Goal: Navigation & Orientation: Find specific page/section

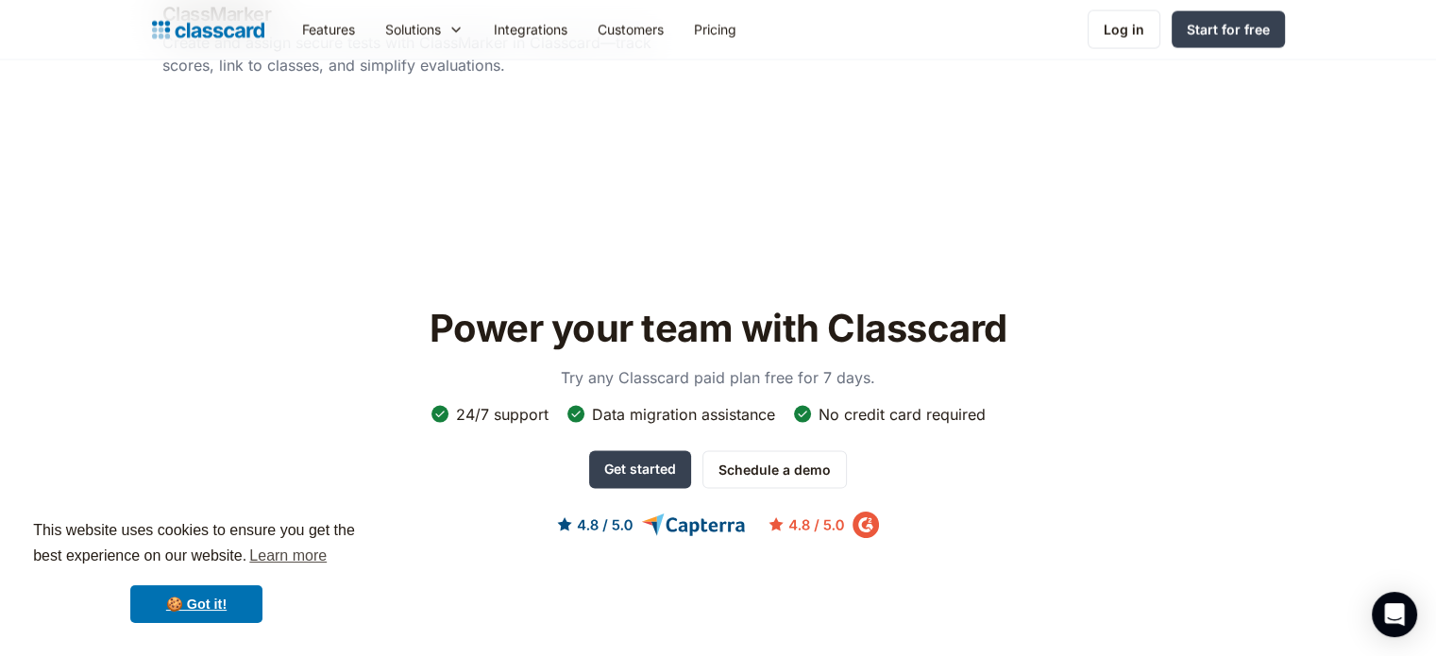
scroll to position [3874, 0]
click at [630, 22] on link "Customers" at bounding box center [630, 29] width 96 height 42
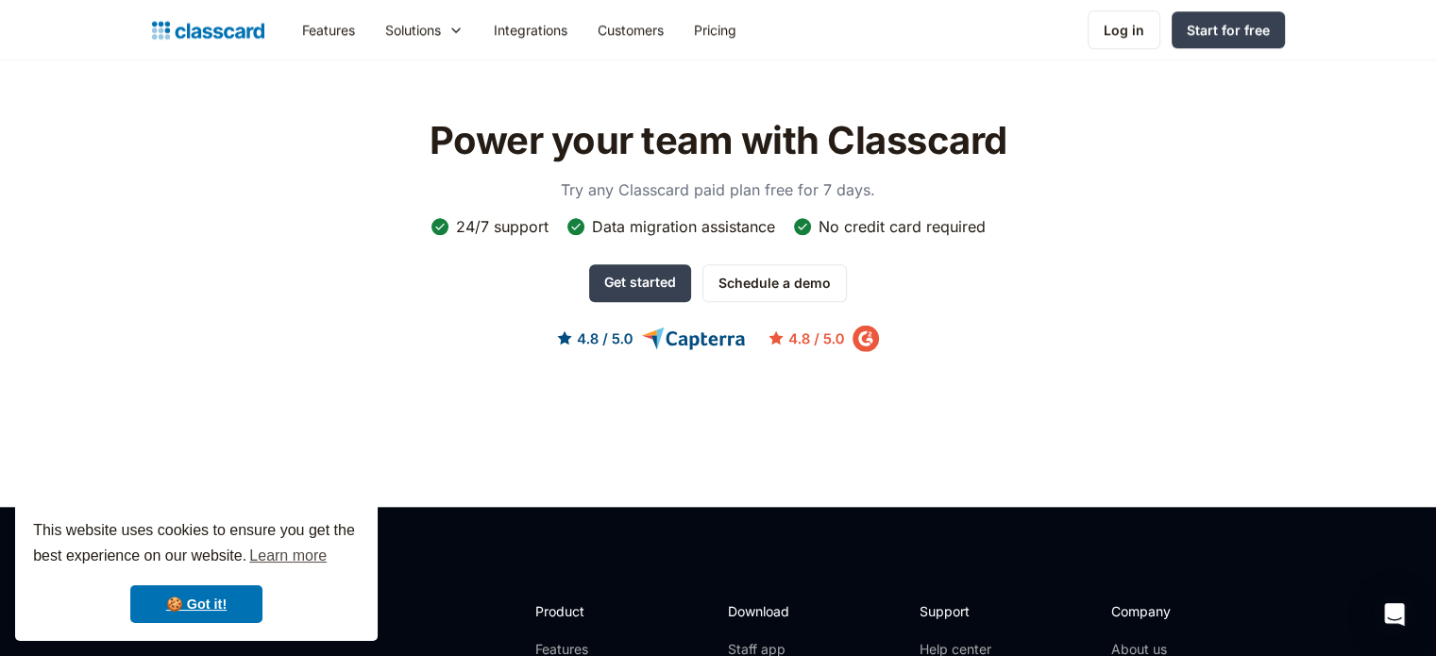
scroll to position [1927, 0]
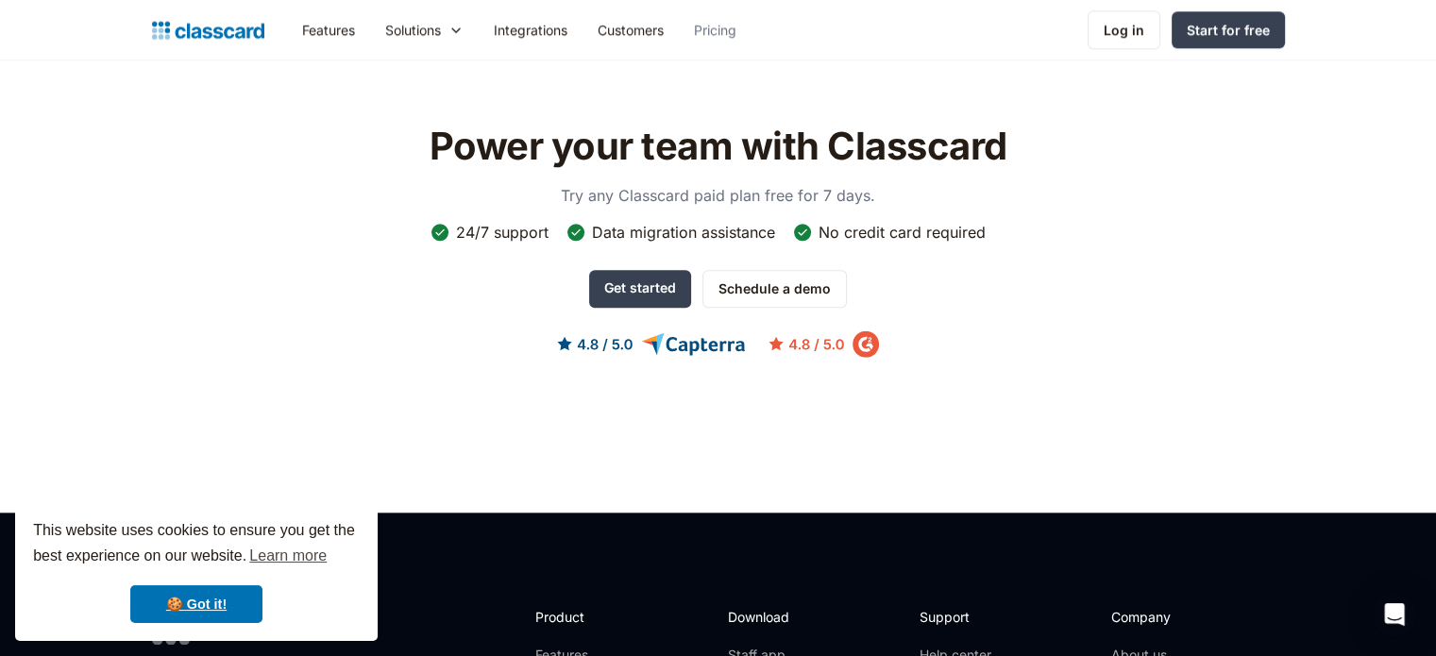
click at [721, 17] on link "Pricing" at bounding box center [715, 29] width 73 height 42
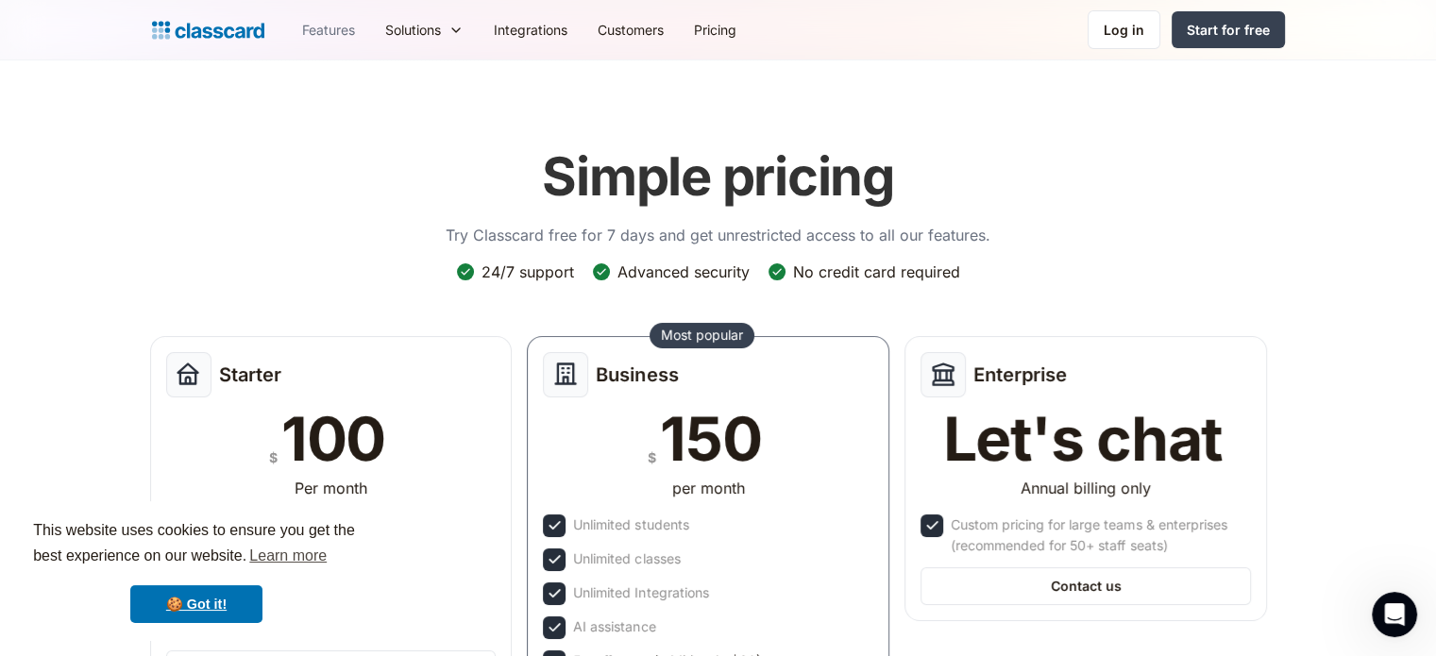
click at [348, 30] on link "Features" at bounding box center [328, 29] width 83 height 42
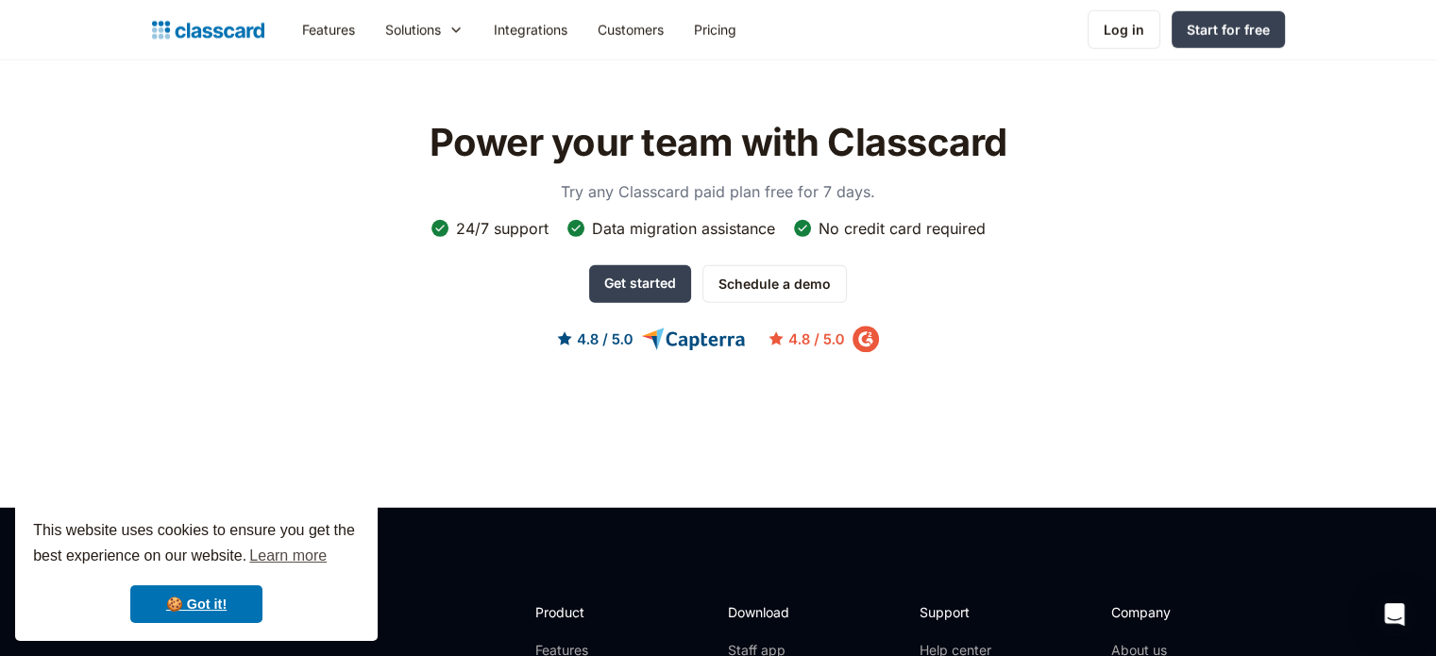
scroll to position [5281, 0]
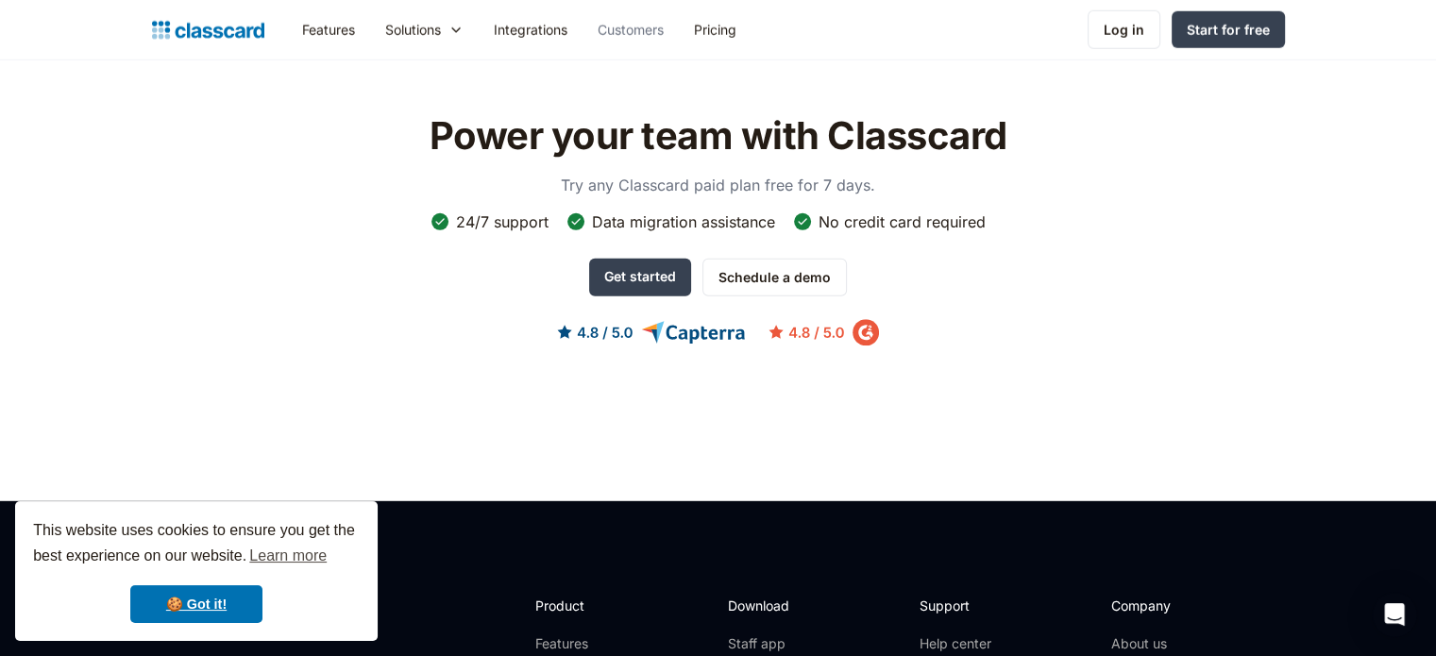
click at [612, 21] on link "Customers" at bounding box center [630, 29] width 96 height 42
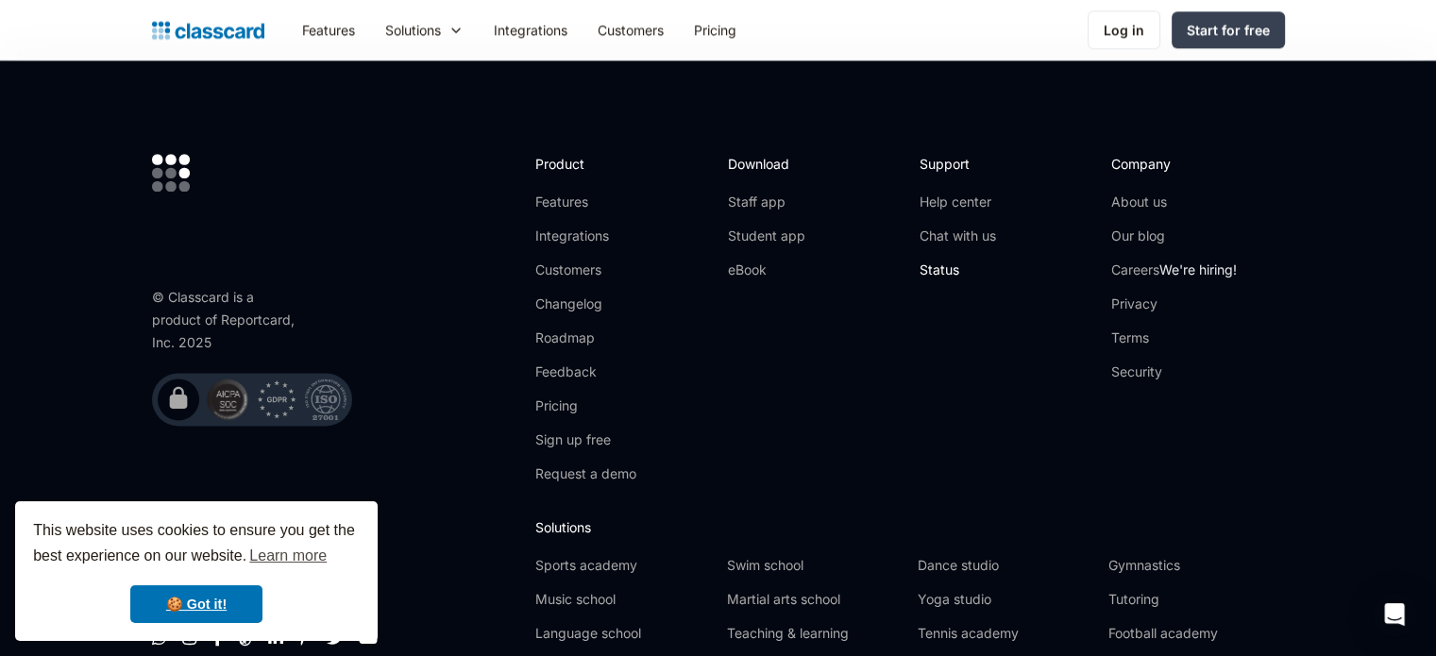
scroll to position [2378, 0]
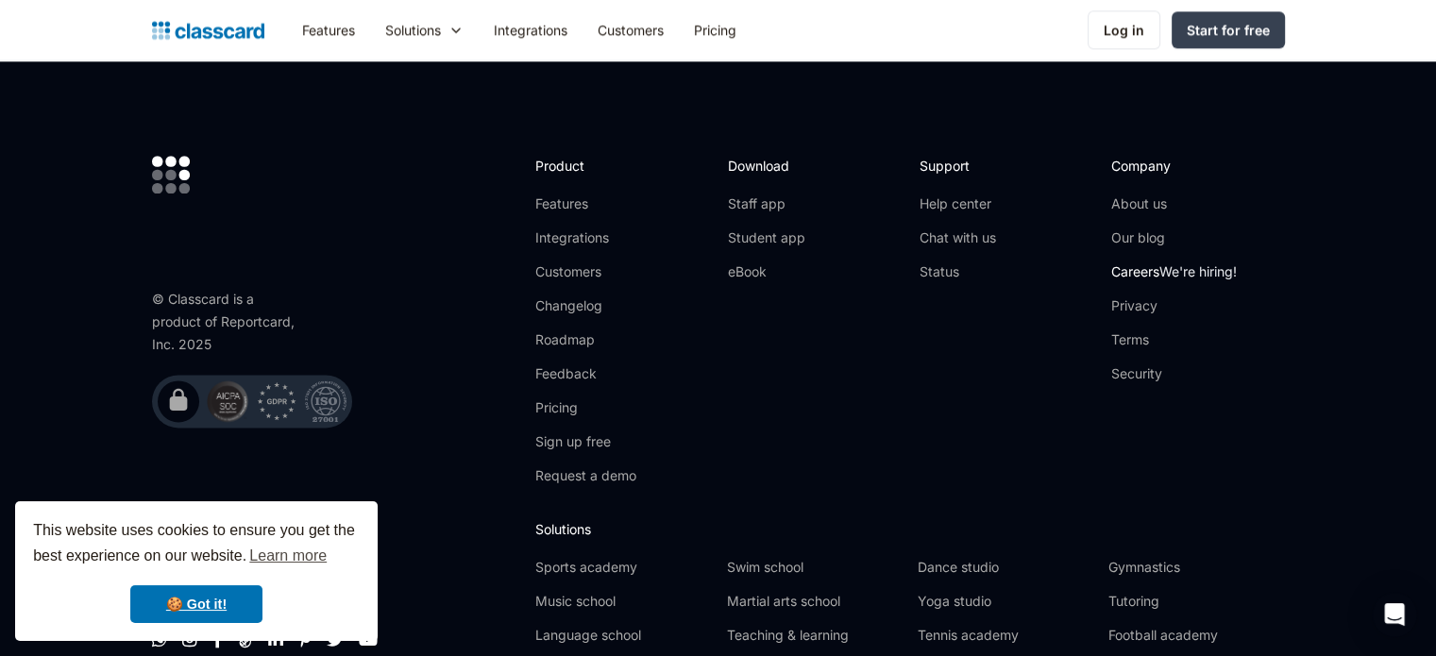
click at [1170, 272] on span "We're hiring!" at bounding box center [1197, 271] width 77 height 16
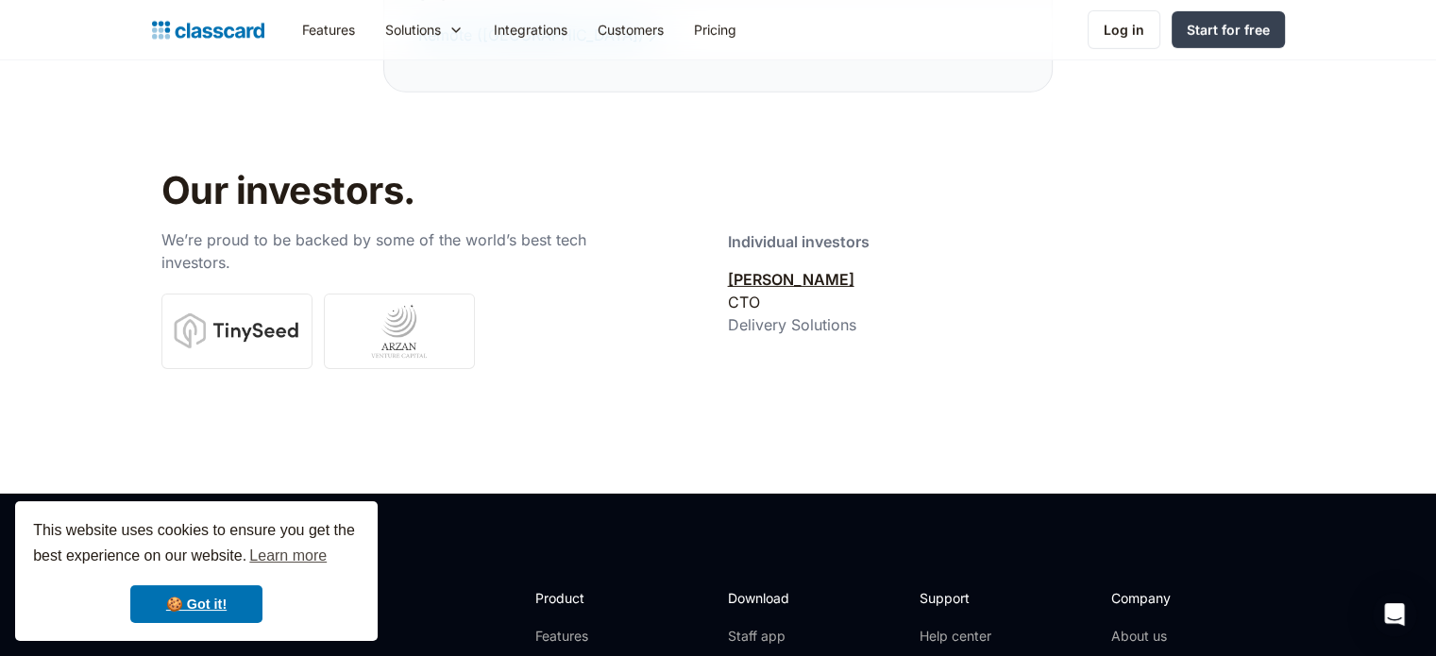
scroll to position [6121, 0]
click at [268, 294] on link at bounding box center [236, 332] width 151 height 76
click at [398, 300] on link at bounding box center [399, 332] width 151 height 76
click at [774, 271] on link "[PERSON_NAME]" at bounding box center [791, 280] width 126 height 19
click at [771, 271] on link "[PERSON_NAME]" at bounding box center [791, 280] width 126 height 19
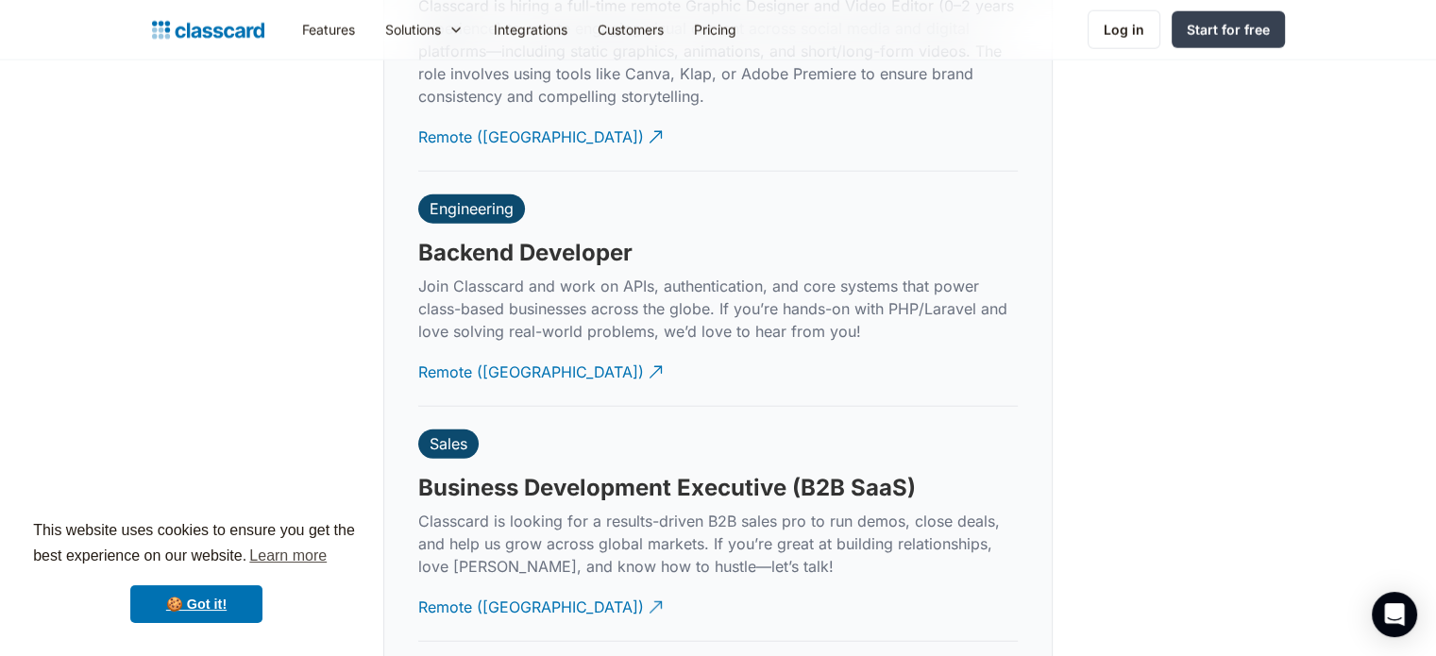
scroll to position [4495, 0]
click at [501, 347] on div "Remote ([GEOGRAPHIC_DATA])" at bounding box center [531, 365] width 226 height 37
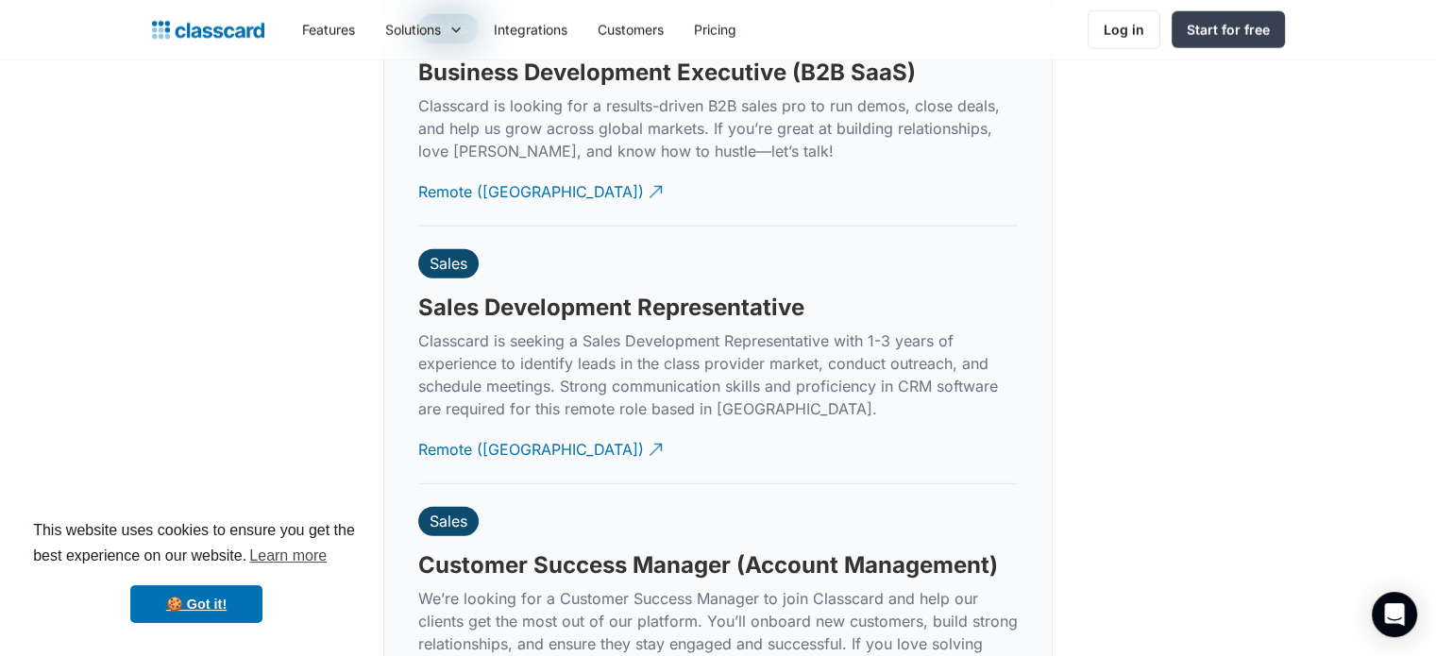
scroll to position [4889, 0]
